Goal: Task Accomplishment & Management: Use online tool/utility

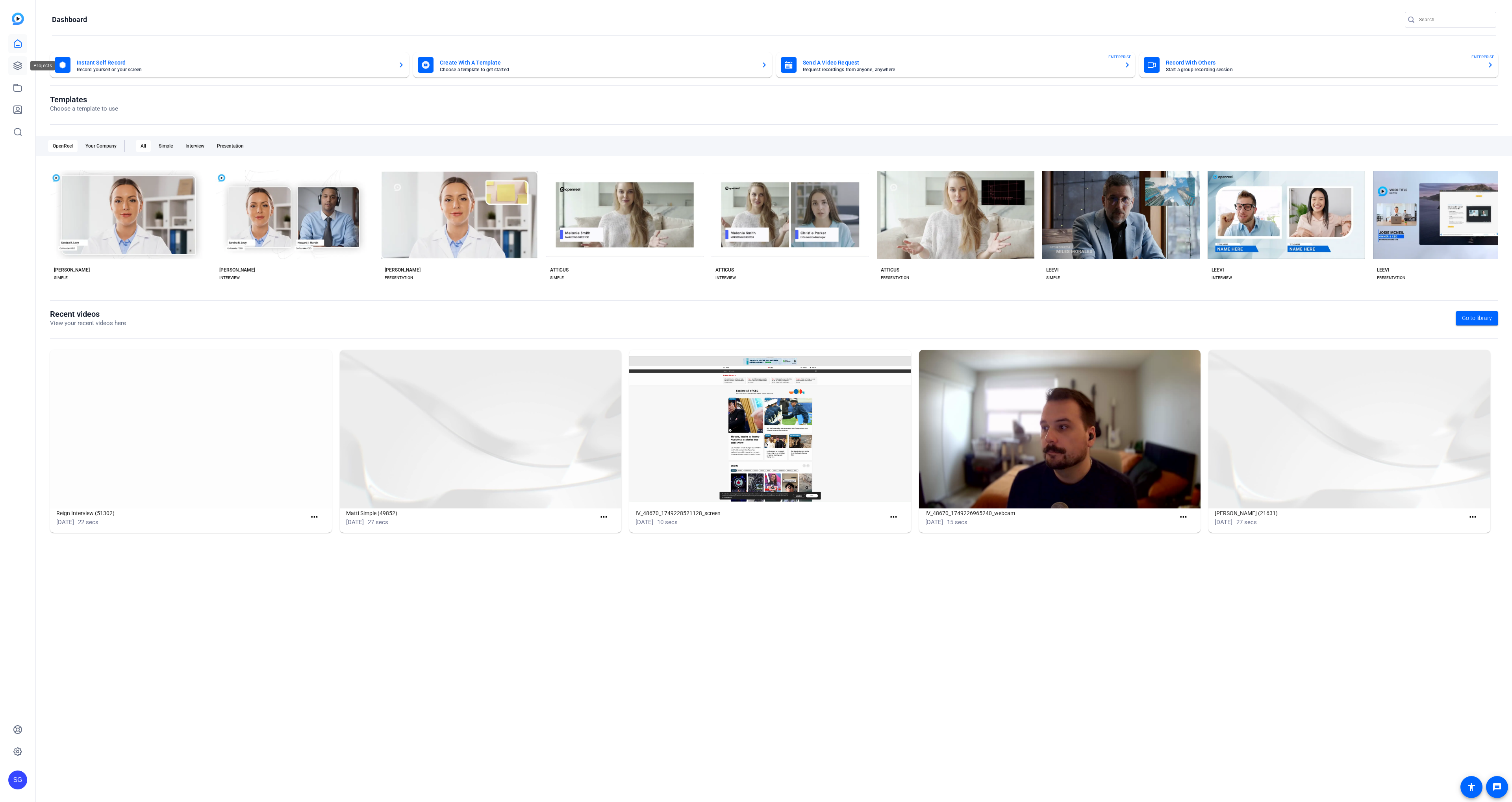
click at [16, 73] on link at bounding box center [18, 66] width 19 height 19
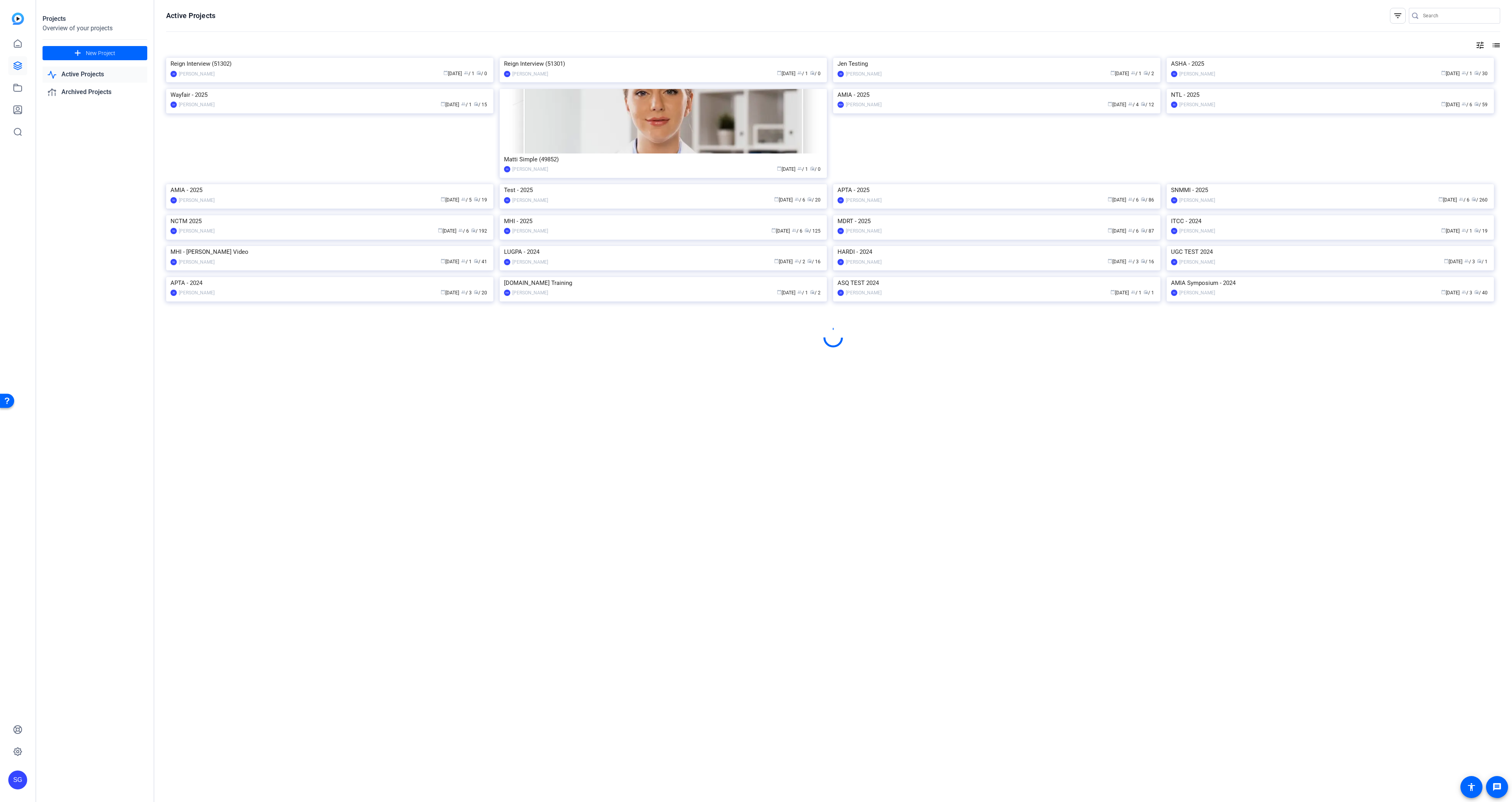
click at [462, 216] on img at bounding box center [330, 216] width 327 height 0
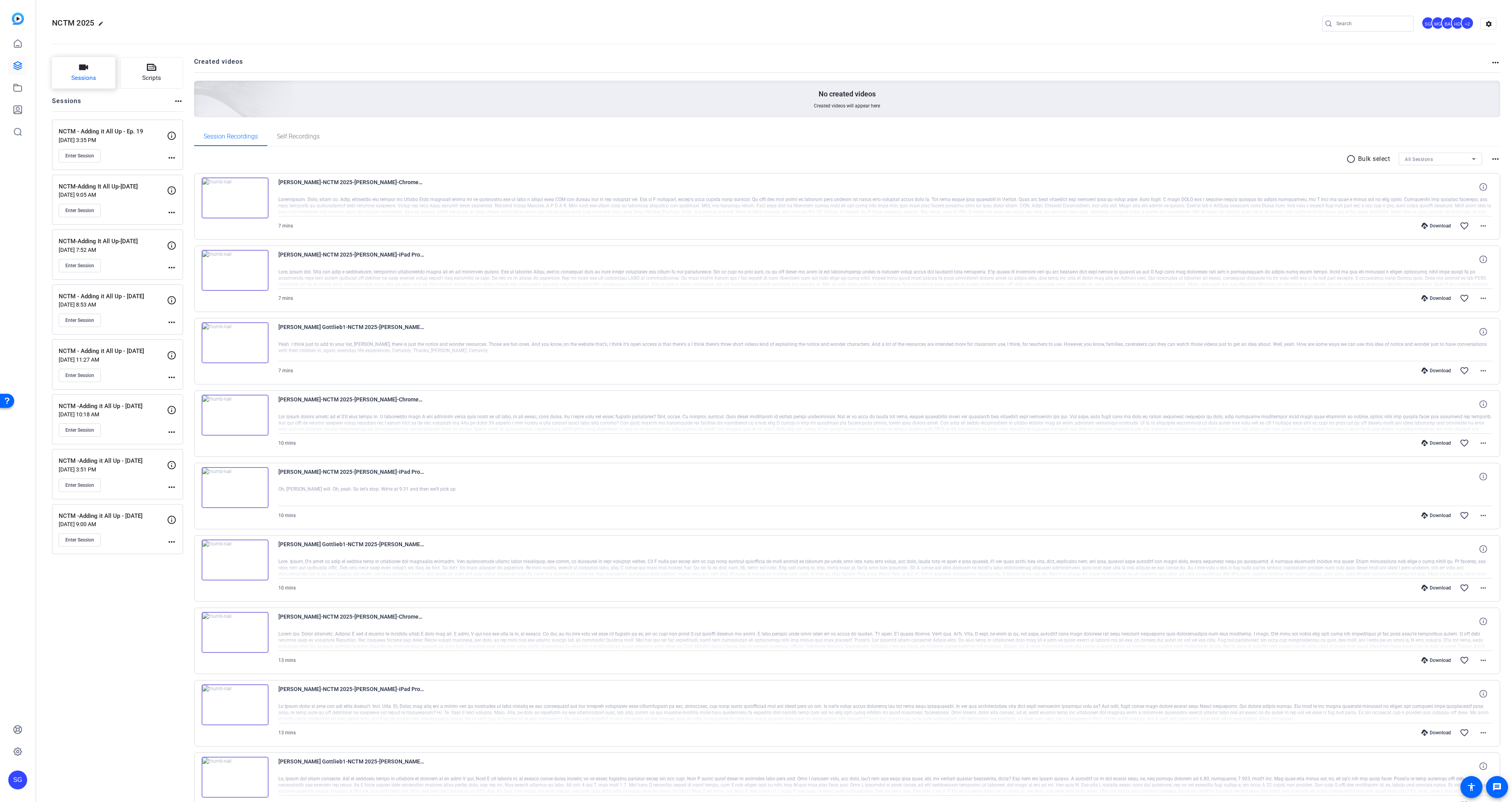
click at [86, 79] on span "Sessions" at bounding box center [83, 78] width 25 height 9
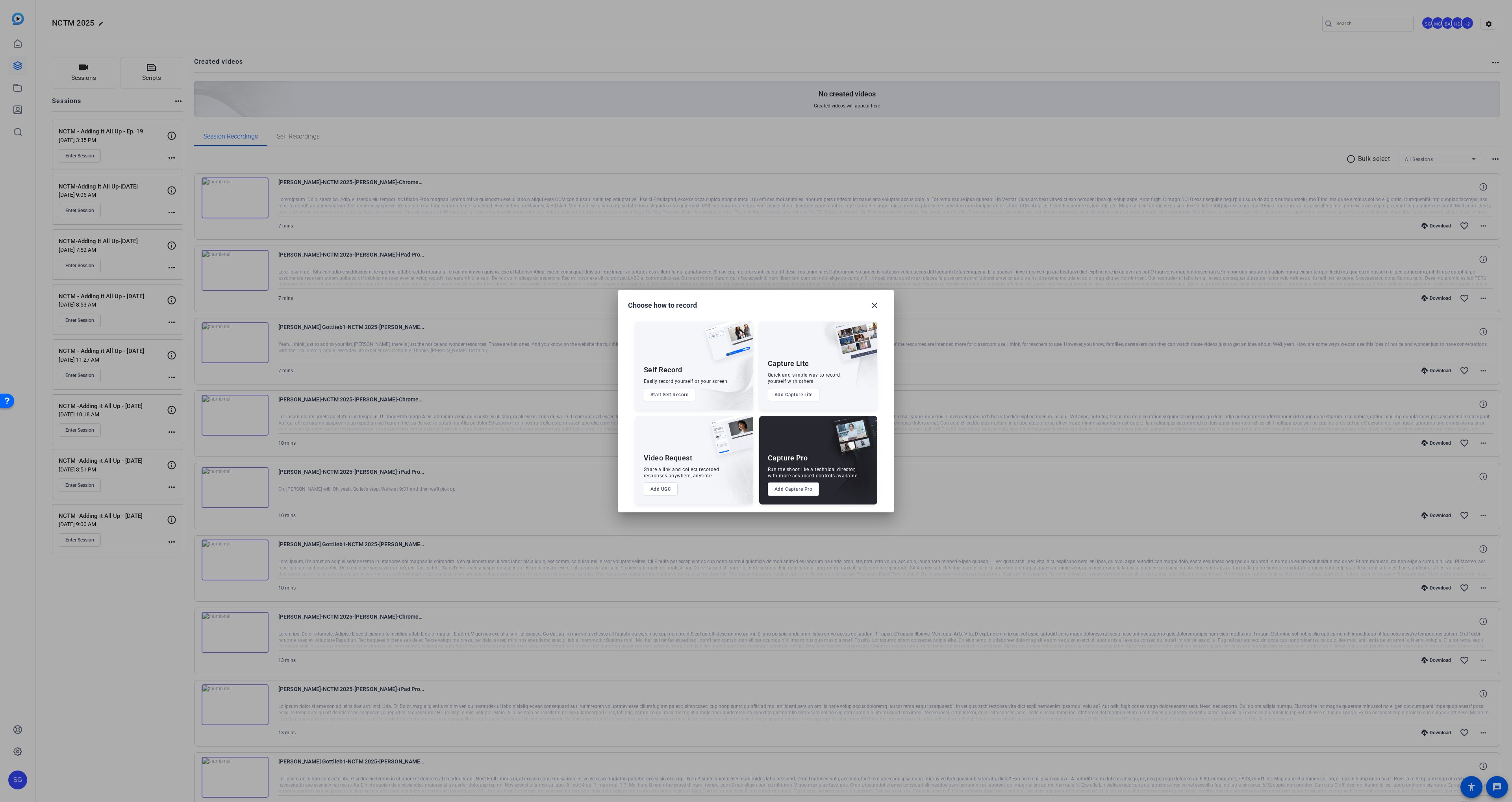
click at [779, 491] on button "Add Capture Pro" at bounding box center [793, 489] width 51 height 14
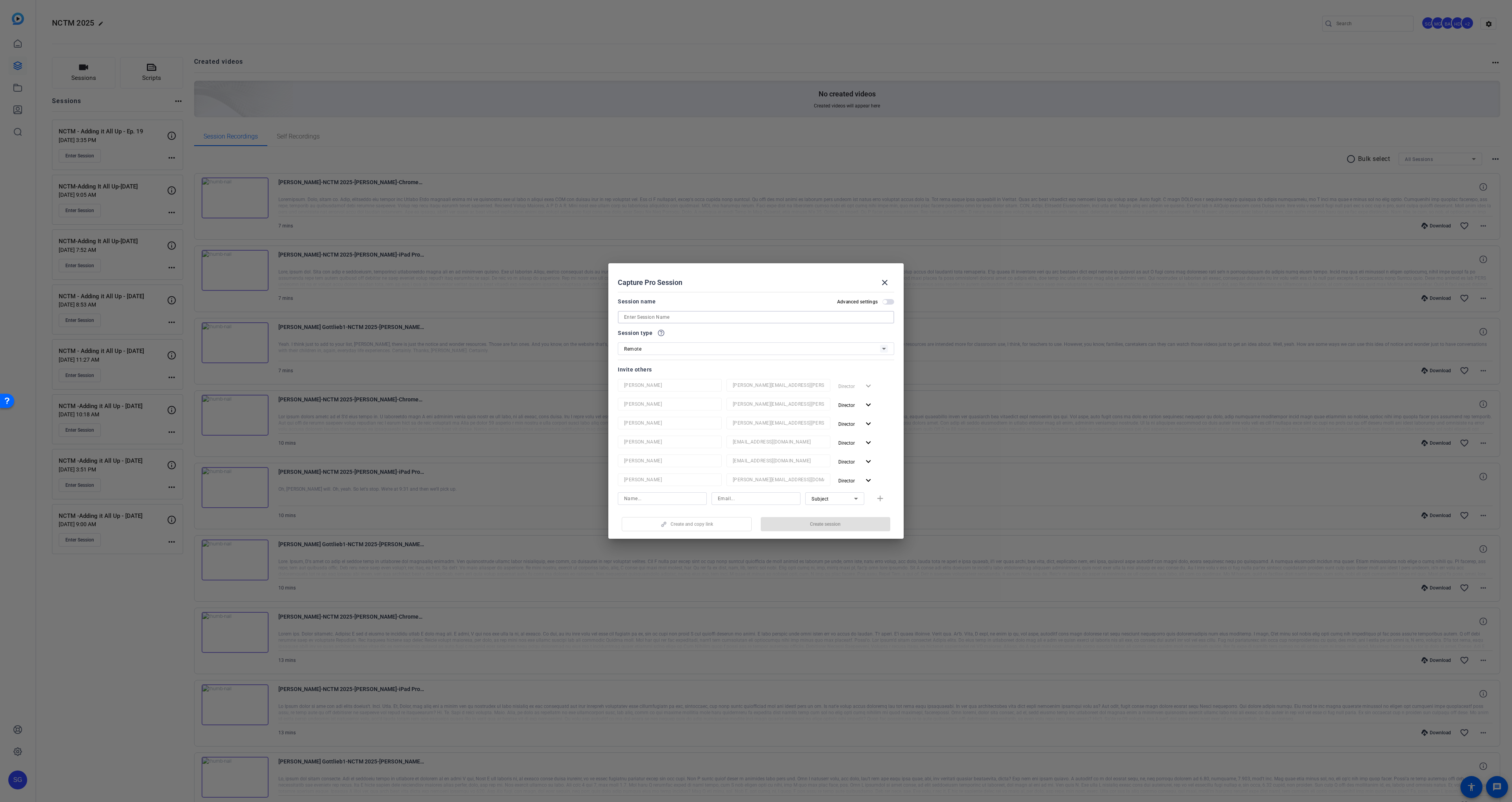
click at [660, 317] on input at bounding box center [756, 318] width 264 height 10
drag, startPoint x: 675, startPoint y: 318, endPoint x: 679, endPoint y: 361, distance: 43.2
click at [675, 317] on input "NCTM - Adding it All up - Ep 20" at bounding box center [756, 318] width 264 height 10
type input "NCTM - Adding it All Up - Ep 20"
click at [846, 404] on span "Director" at bounding box center [846, 405] width 17 height 6
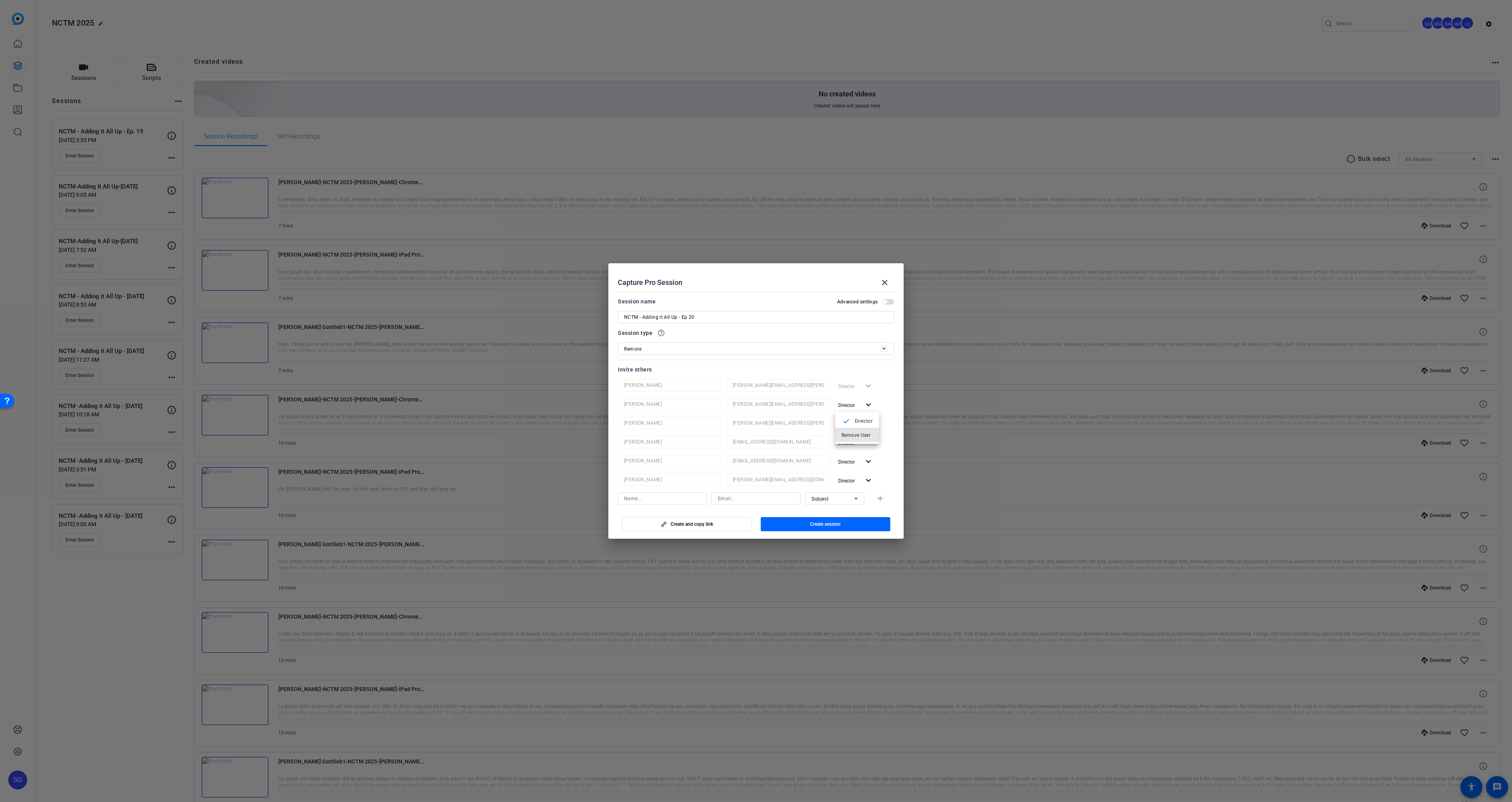
drag, startPoint x: 850, startPoint y: 431, endPoint x: 852, endPoint y: 414, distance: 17.1
click at [850, 431] on span "Remove User" at bounding box center [857, 435] width 31 height 10
click at [852, 413] on span "button" at bounding box center [856, 405] width 42 height 19
click at [851, 427] on button "check Director" at bounding box center [857, 420] width 44 height 14
click at [850, 411] on span "button" at bounding box center [856, 405] width 42 height 19
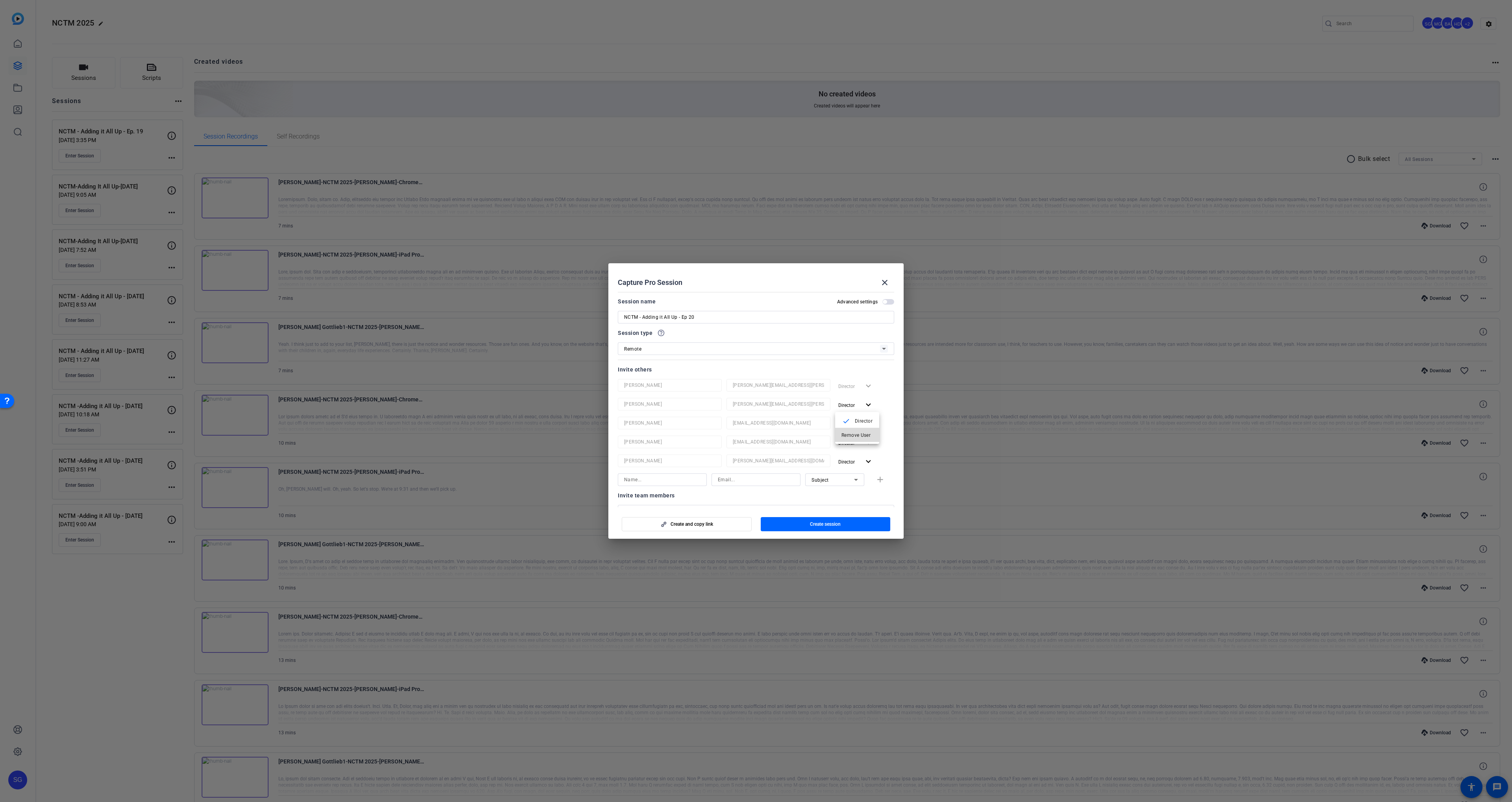
click at [852, 430] on button "Remove User" at bounding box center [857, 435] width 44 height 14
click at [850, 411] on span "button" at bounding box center [856, 405] width 42 height 19
drag, startPoint x: 850, startPoint y: 439, endPoint x: 852, endPoint y: 416, distance: 23.1
click at [850, 438] on span "Remove User" at bounding box center [857, 435] width 31 height 10
click at [851, 409] on span "Director" at bounding box center [849, 405] width 22 height 10
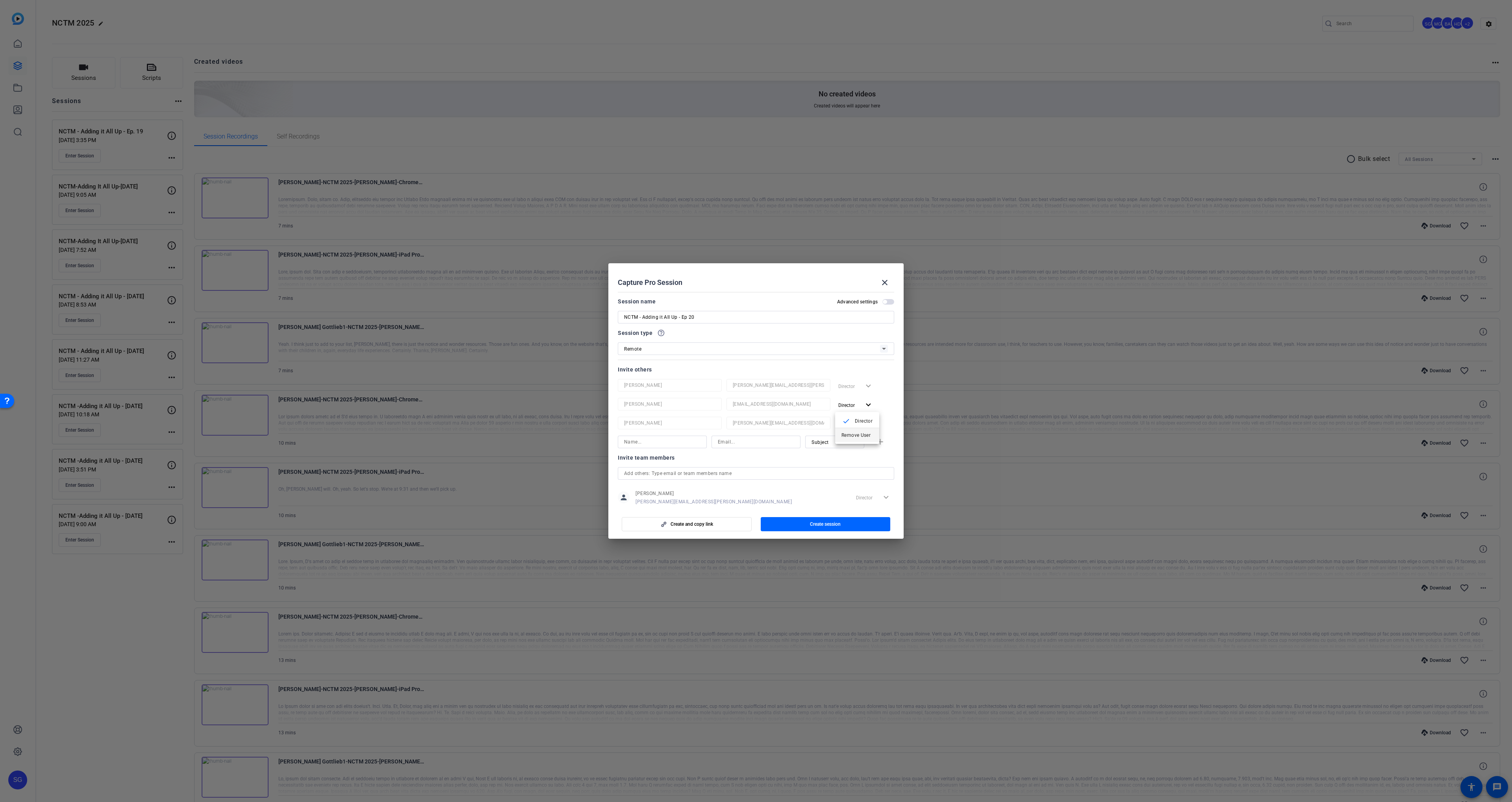
click at [850, 432] on span "Remove User" at bounding box center [856, 435] width 29 height 6
click at [851, 412] on span "button" at bounding box center [856, 405] width 42 height 19
click at [850, 430] on button "Remove User" at bounding box center [857, 435] width 44 height 14
click at [832, 527] on span "Create session" at bounding box center [825, 525] width 30 height 6
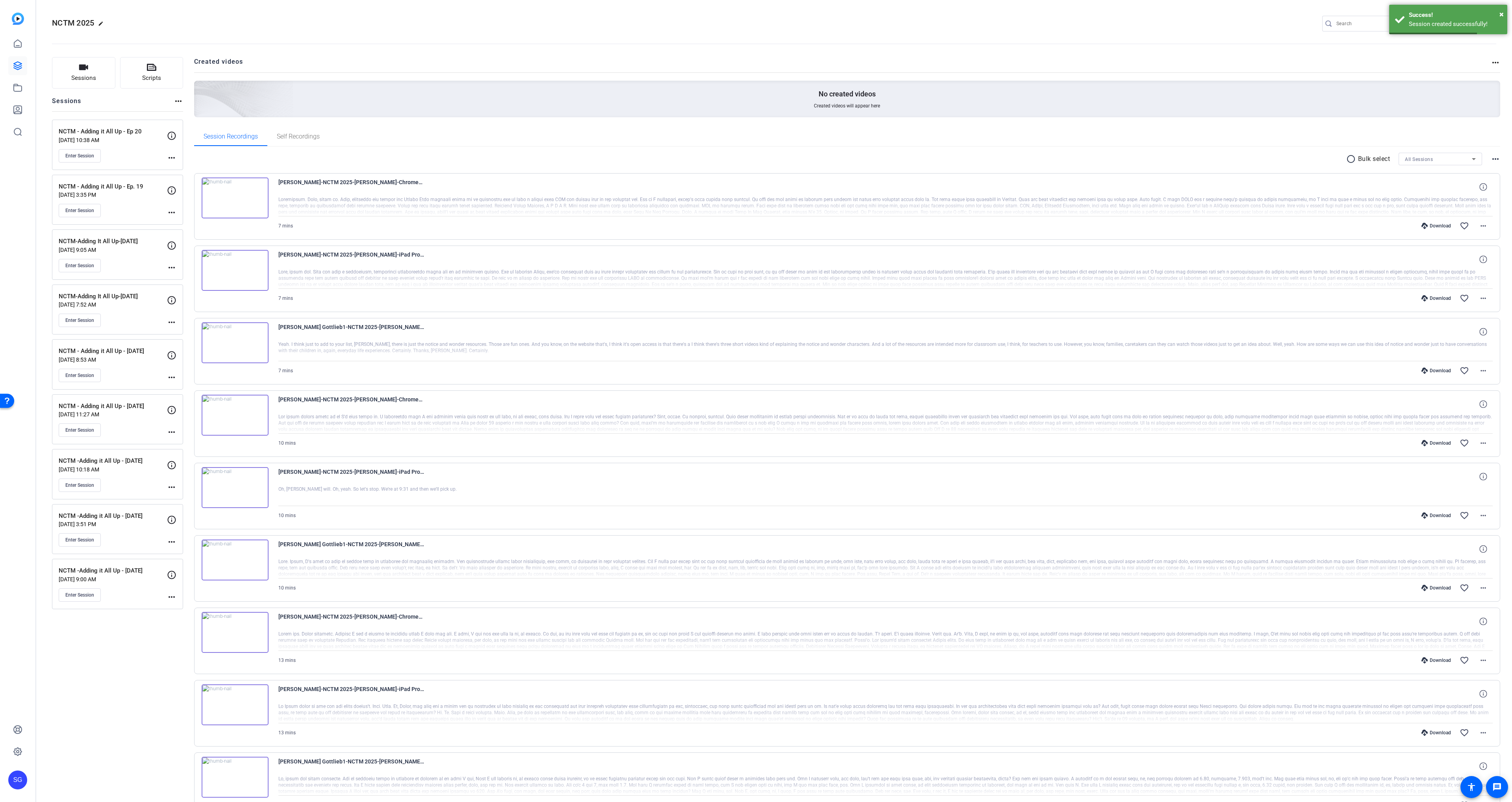
click at [87, 164] on div "NCTM - Adding it All Up - Ep 20 Oct 01, 2025 @ 10:38 AM Enter Session more_horiz" at bounding box center [117, 144] width 131 height 51
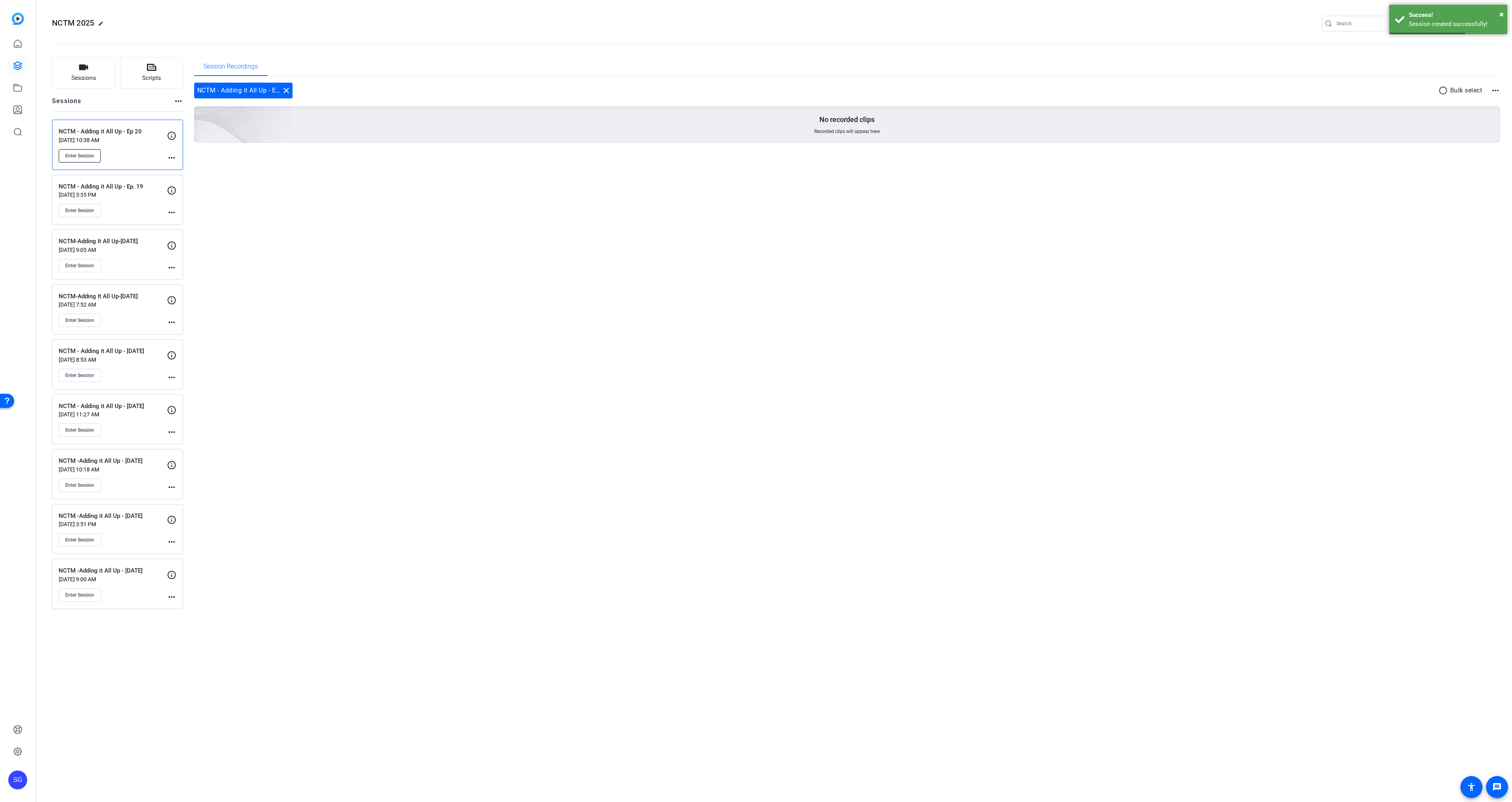
click at [83, 156] on span "Enter Session" at bounding box center [79, 156] width 29 height 6
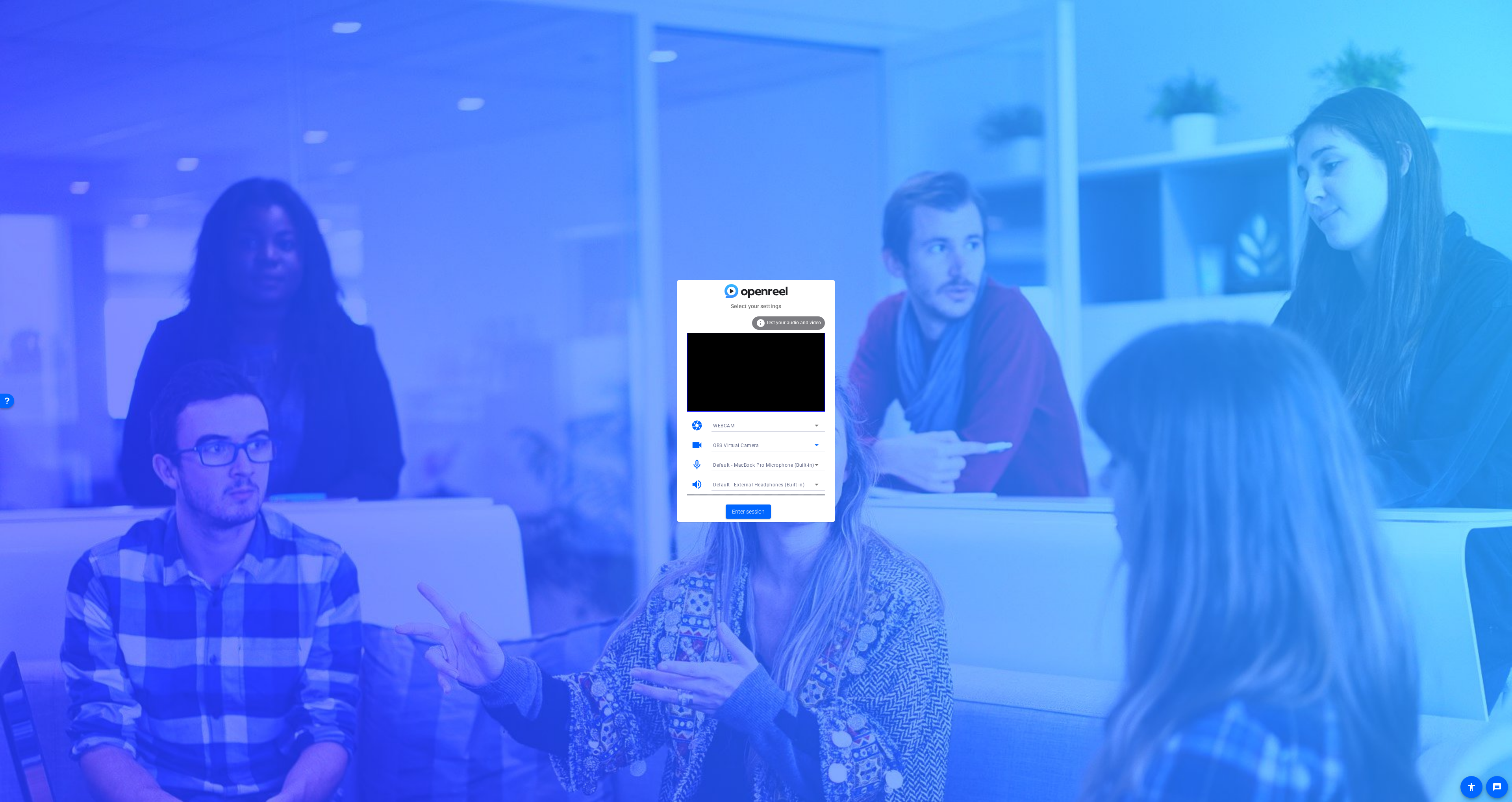
click at [741, 448] on div "OBS Virtual Camera" at bounding box center [764, 445] width 102 height 10
click at [736, 474] on span "FaceTime HD Camera (3A71:F4B5)" at bounding box center [752, 474] width 79 height 10
click at [756, 513] on span "Enter session" at bounding box center [748, 512] width 33 height 8
